Goal: Information Seeking & Learning: Learn about a topic

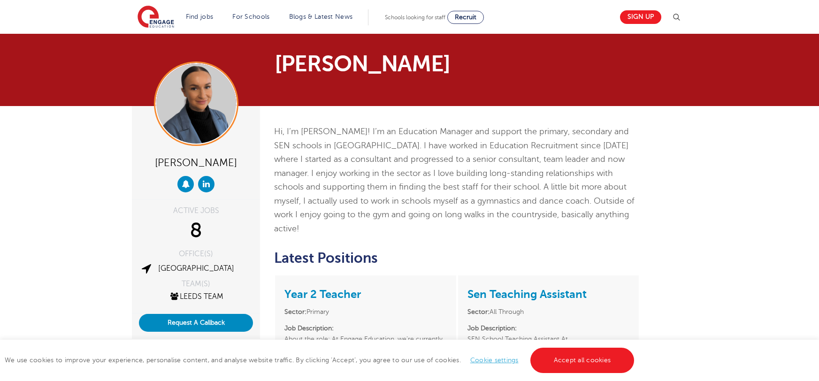
scroll to position [346, 0]
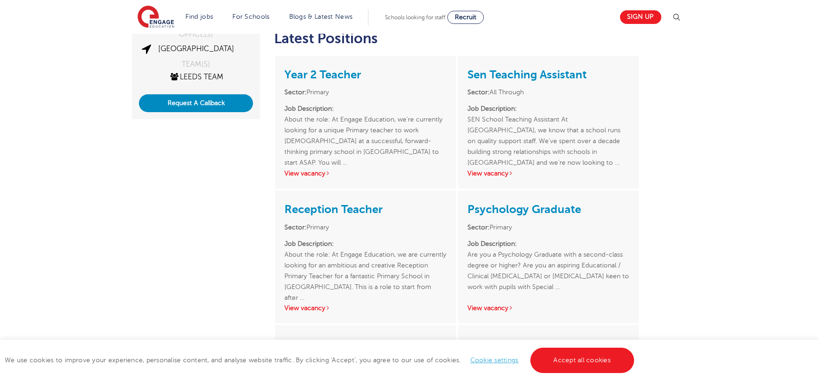
scroll to position [286, 0]
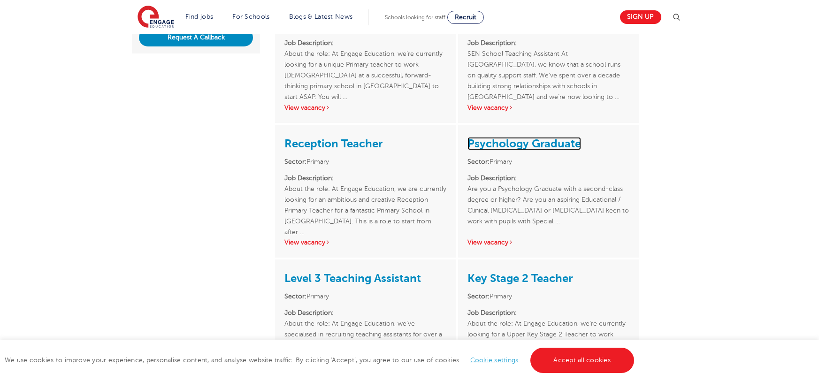
click at [515, 137] on link "Psychology Graduate" at bounding box center [525, 143] width 114 height 13
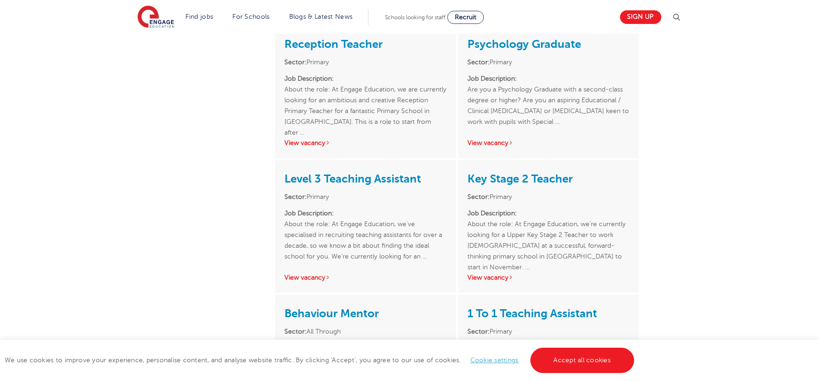
scroll to position [397, 0]
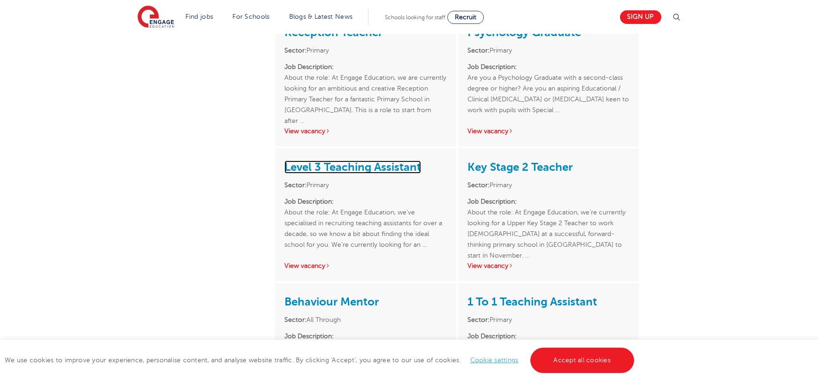
click at [361, 161] on link "Level 3 Teaching Assistant" at bounding box center [353, 167] width 137 height 13
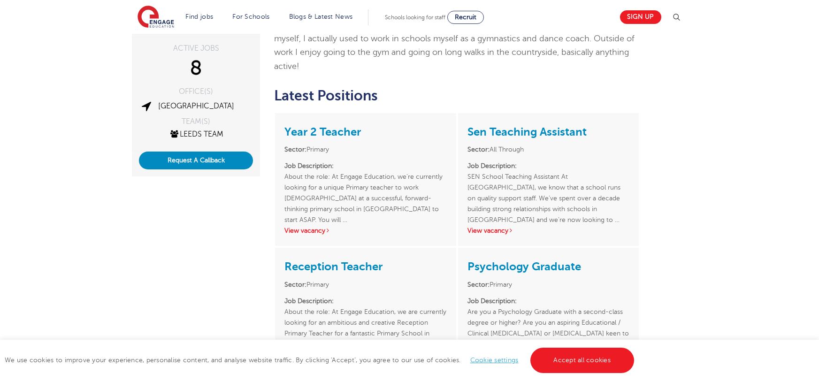
scroll to position [0, 0]
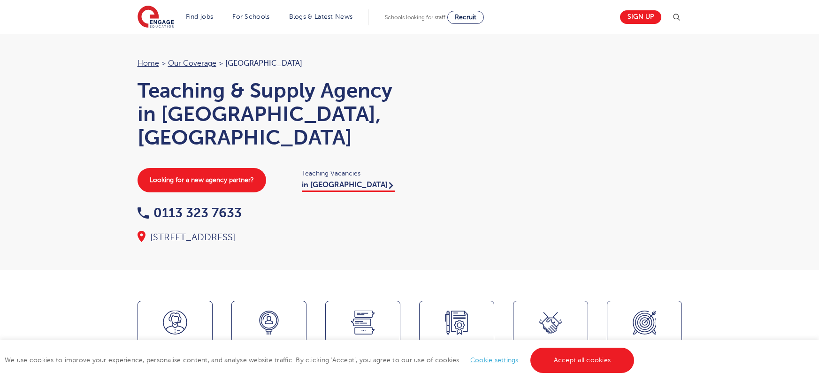
scroll to position [1025, 0]
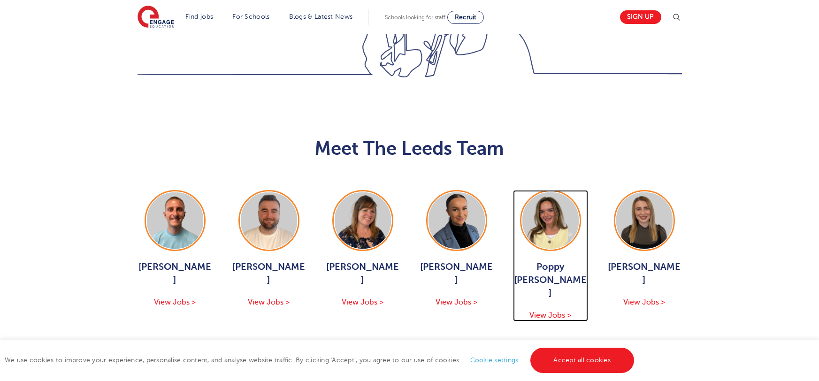
click at [547, 311] on span "View Jobs >" at bounding box center [551, 315] width 42 height 8
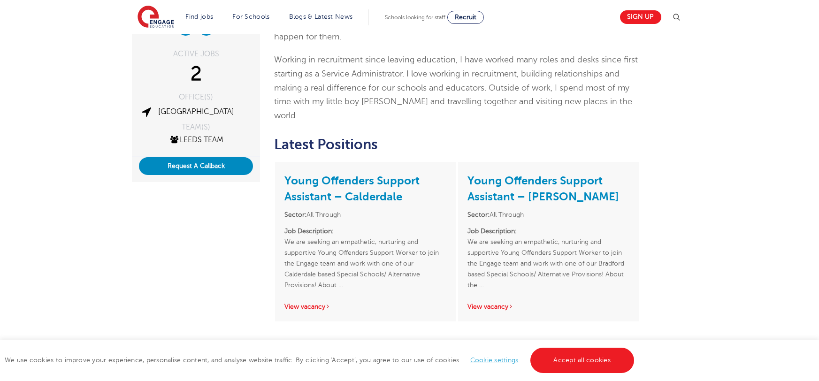
scroll to position [202, 0]
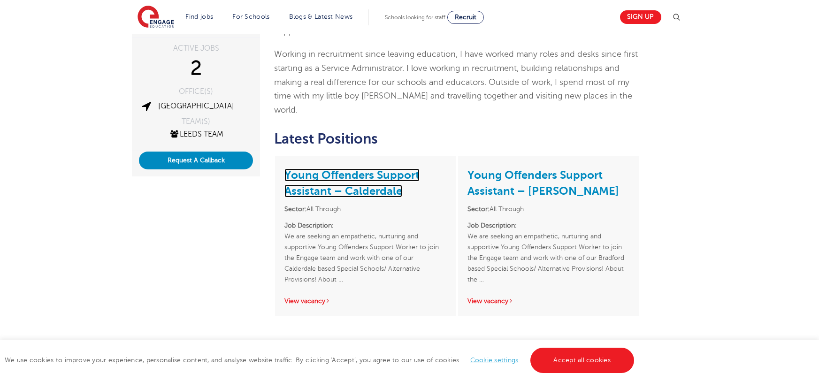
click at [370, 169] on link "Young Offenders Support Assistant – Calderdale" at bounding box center [352, 183] width 135 height 29
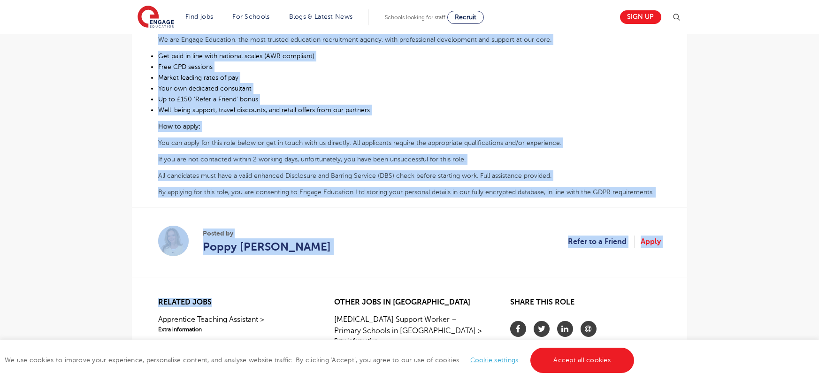
scroll to position [443, 0]
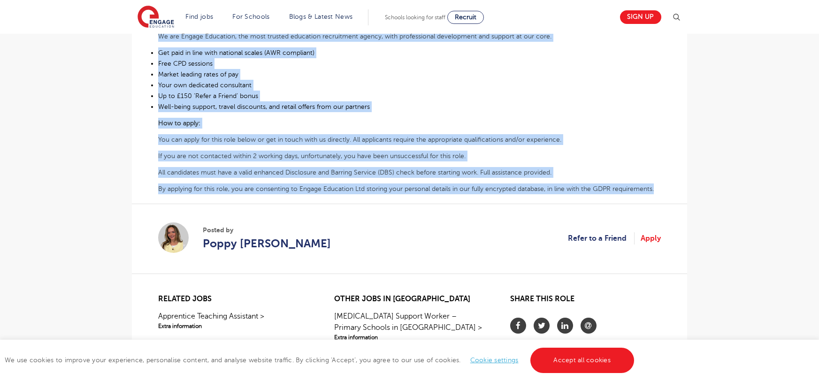
drag, startPoint x: 159, startPoint y: 149, endPoint x: 657, endPoint y: 181, distance: 499.3
click at [657, 181] on div "We are seeking an empathetic, nurturing and supportive Young Offenders Support …" at bounding box center [409, 25] width 503 height 339
copy div "We are seeking an empathetic, nurturing and supportive Young Offenders Support …"
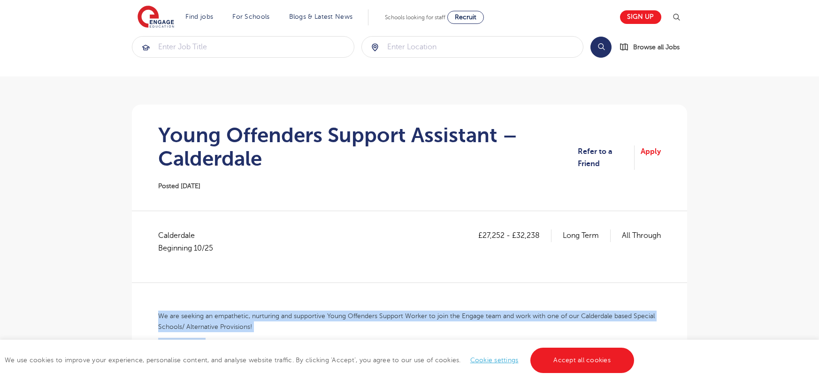
scroll to position [0, 0]
